Goal: Find specific page/section

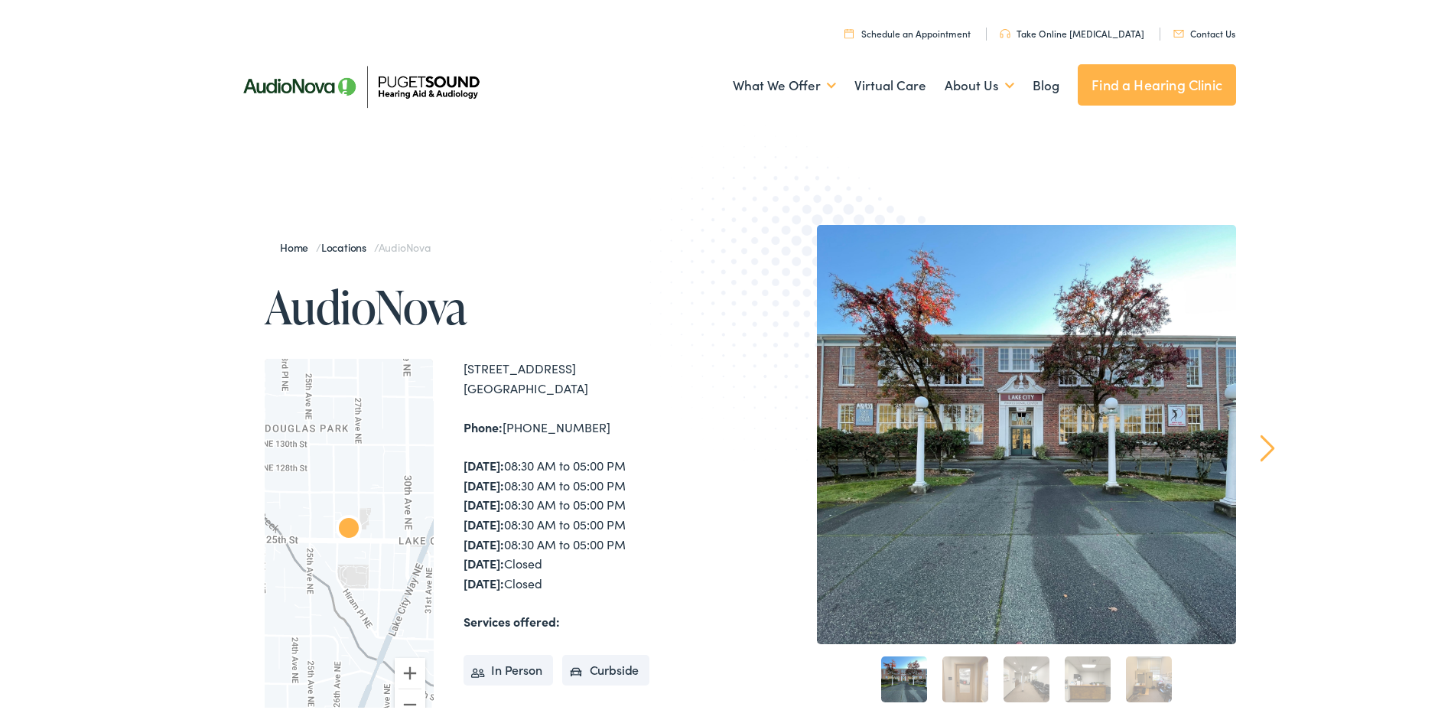
click at [54, 365] on div "Home / Locations / AudioNova AudioNova ← Move left → Move right ↑ Move up ↓ Mov…" at bounding box center [731, 552] width 1462 height 814
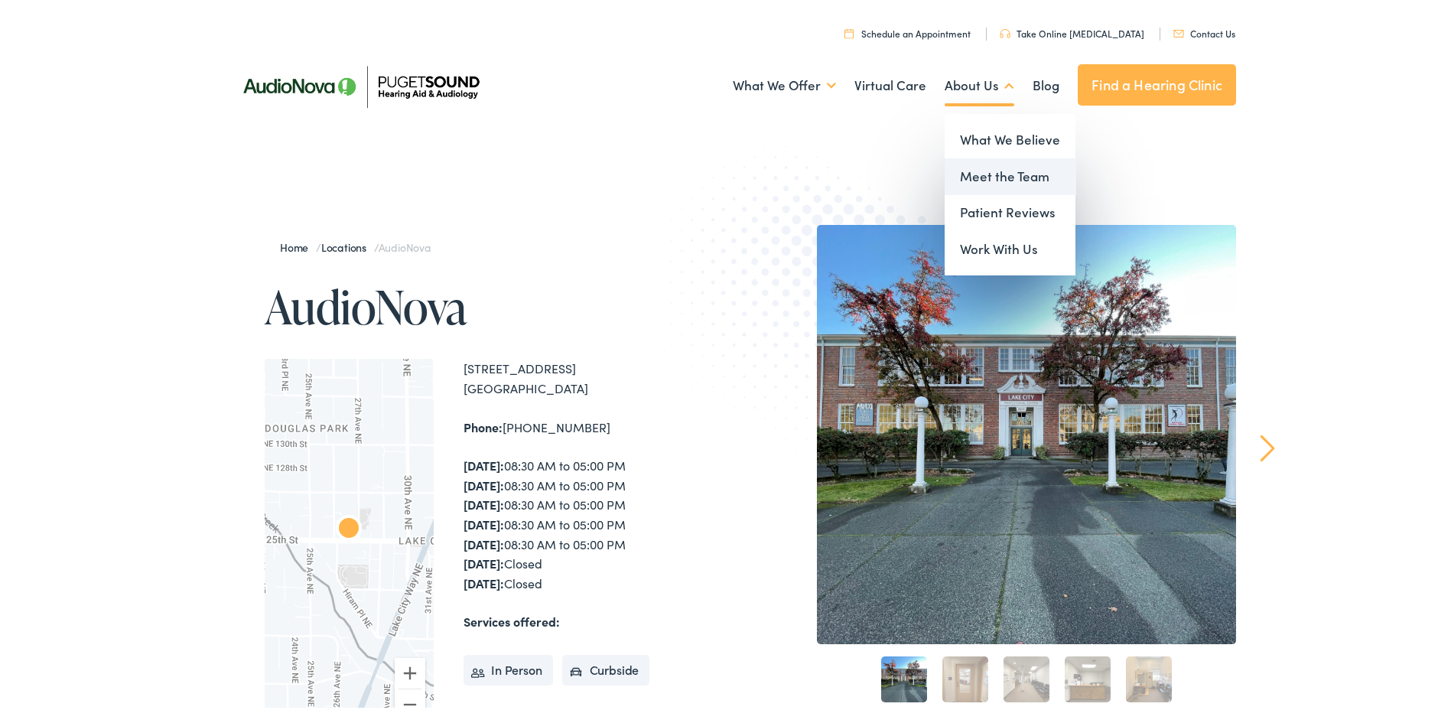
click at [1000, 176] on link "Meet the Team" at bounding box center [1010, 173] width 131 height 37
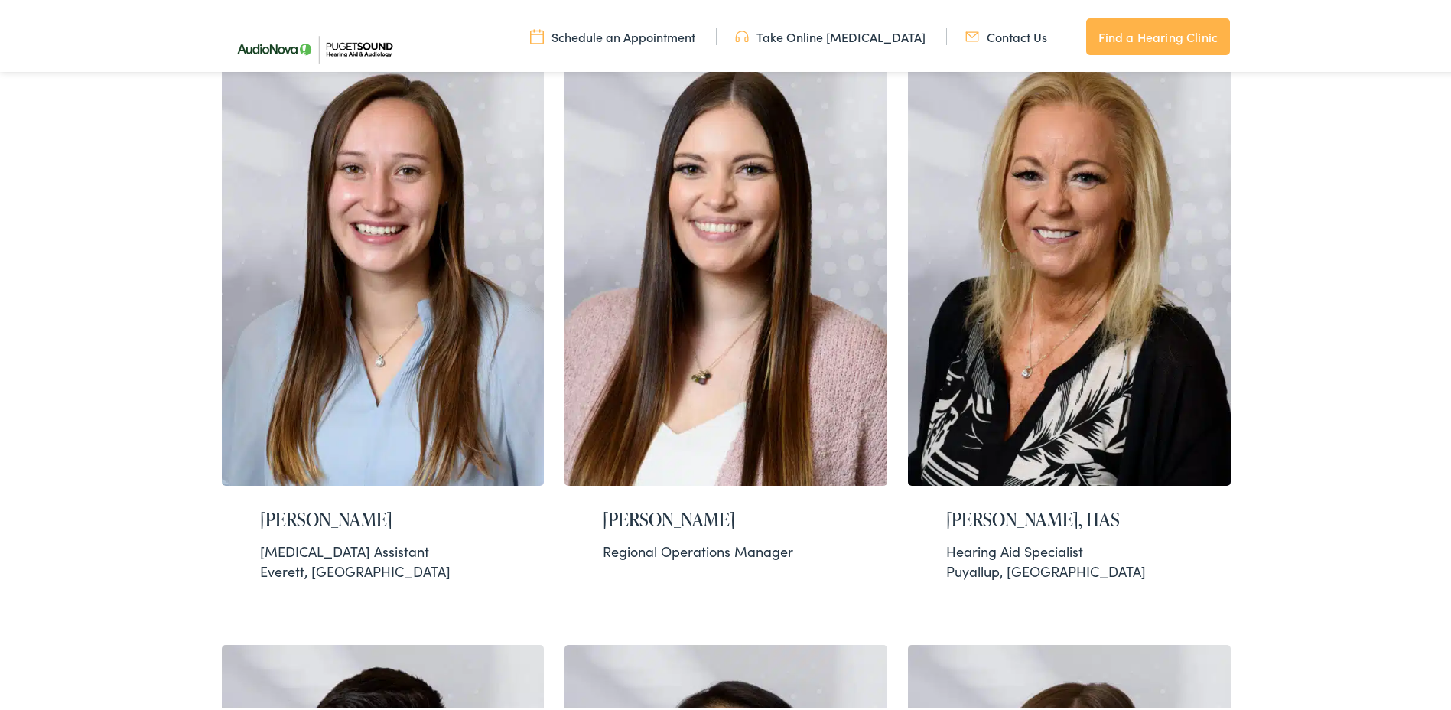
scroll to position [535, 0]
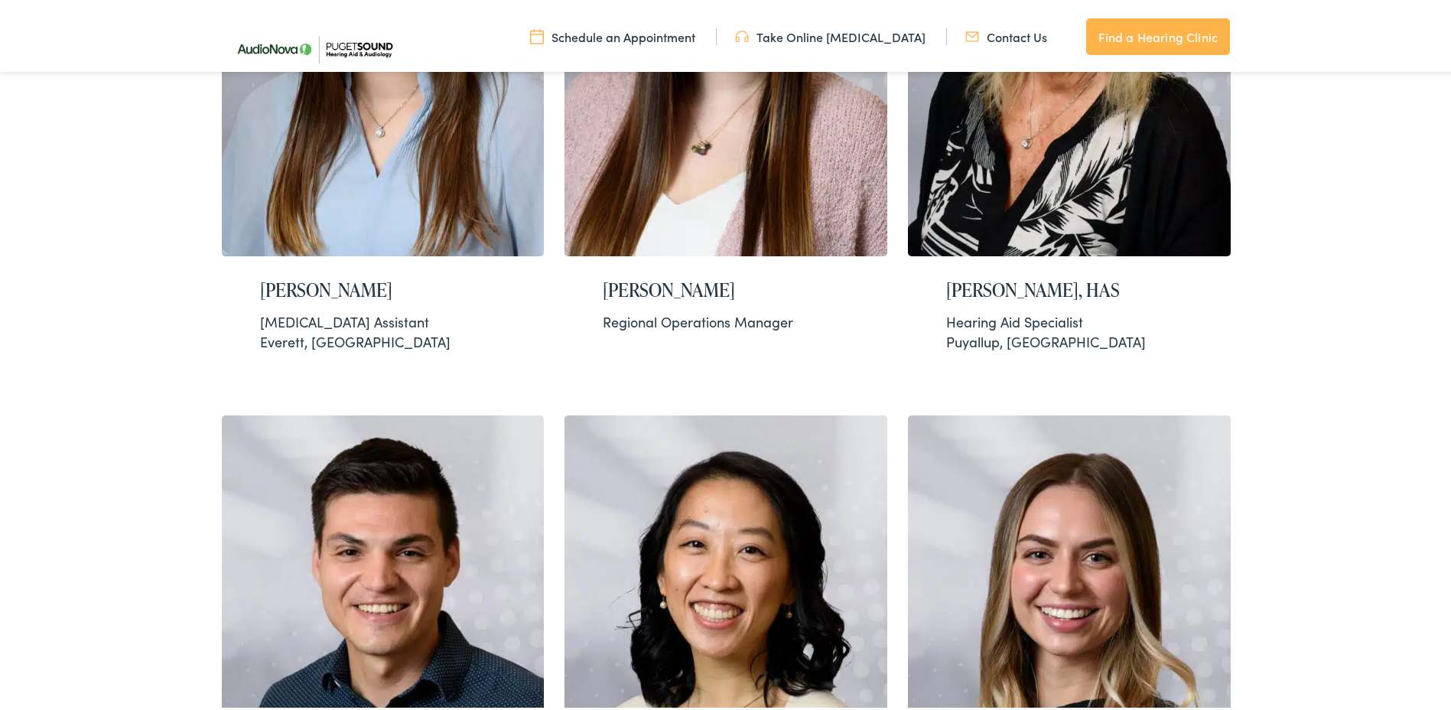
scroll to position [994, 0]
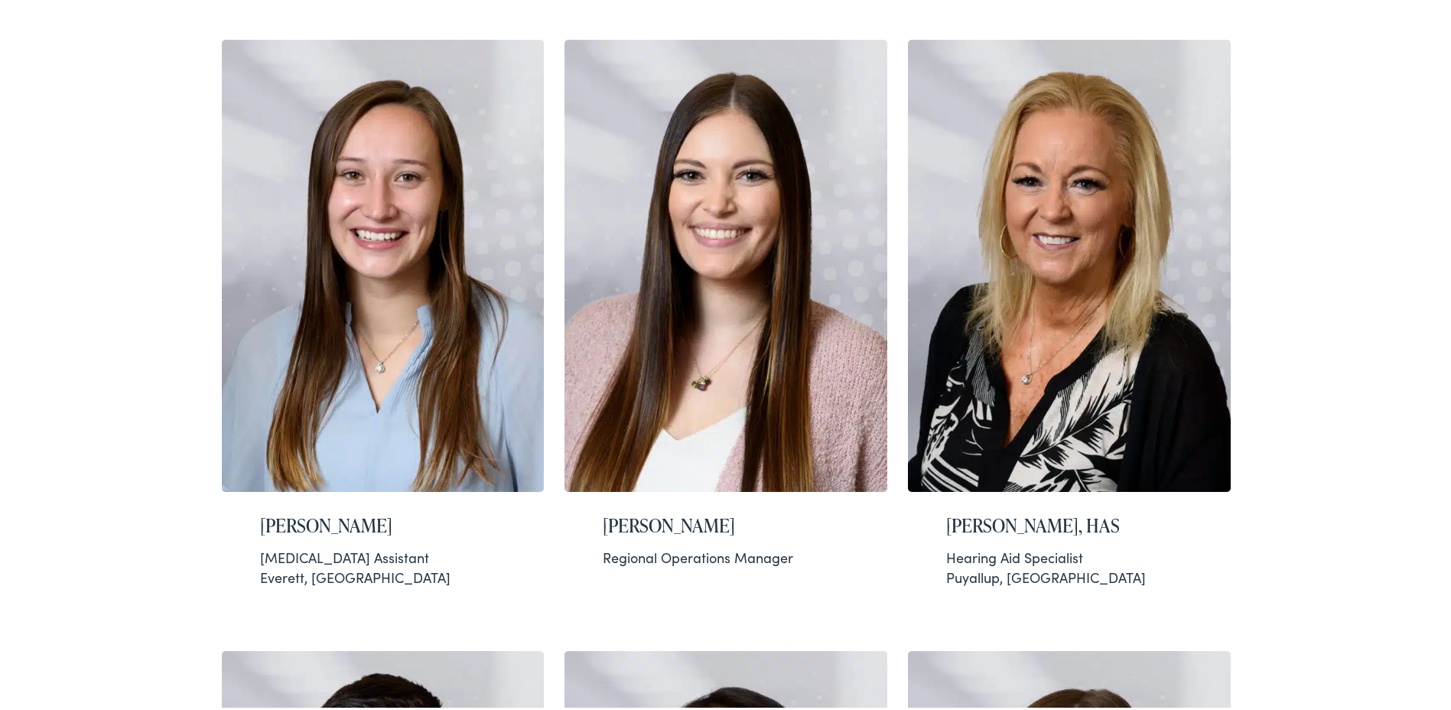
scroll to position [0, 0]
